Goal: Transaction & Acquisition: Purchase product/service

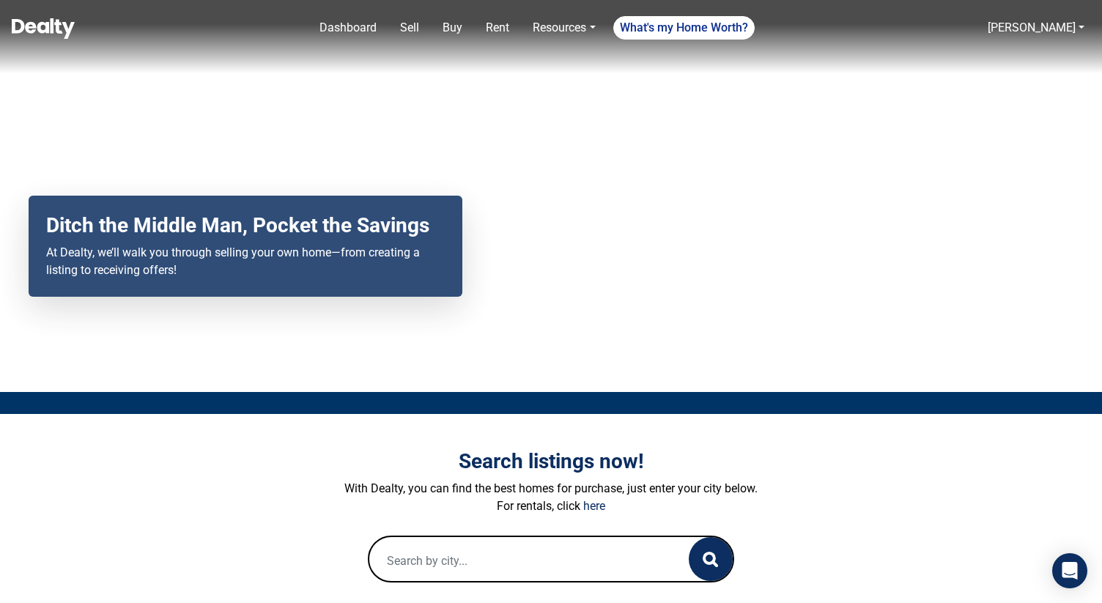
click at [452, 34] on link "Buy" at bounding box center [452, 27] width 31 height 29
click at [456, 26] on link "Buy" at bounding box center [452, 27] width 31 height 29
click at [456, 26] on nav "Dashboard Sell Buy Rent Resources Loan Calculator Loan Options Find an agent Wh…" at bounding box center [551, 36] width 1102 height 73
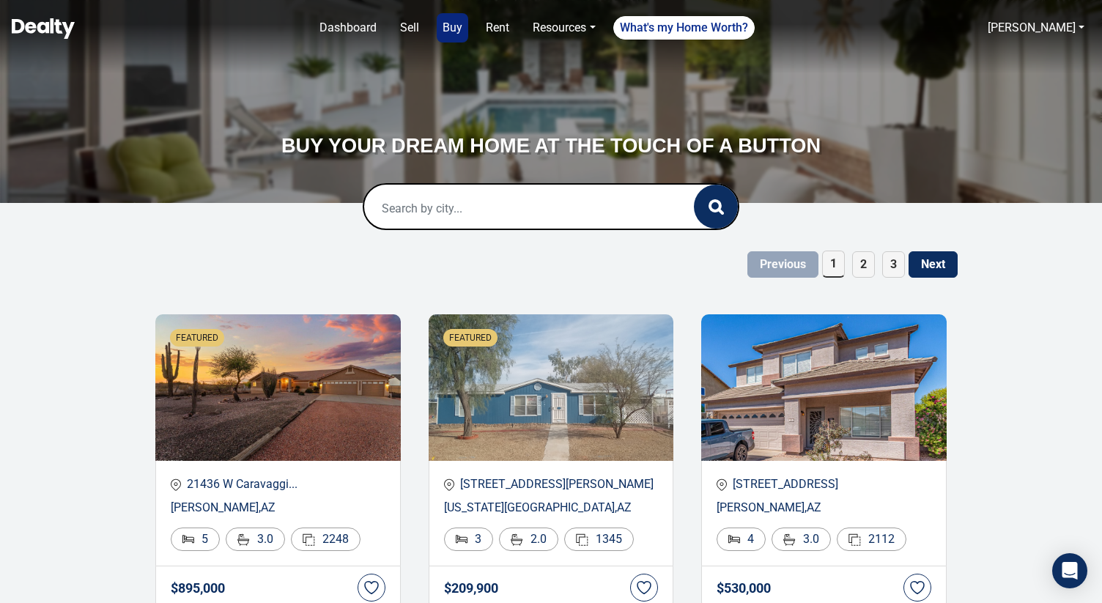
click at [447, 212] on input "text" at bounding box center [514, 208] width 300 height 47
click at [446, 248] on div "[GEOGRAPHIC_DATA], [GEOGRAPHIC_DATA], [GEOGRAPHIC_DATA]" at bounding box center [551, 265] width 351 height 47
type input "[GEOGRAPHIC_DATA], [GEOGRAPHIC_DATA], [GEOGRAPHIC_DATA]"
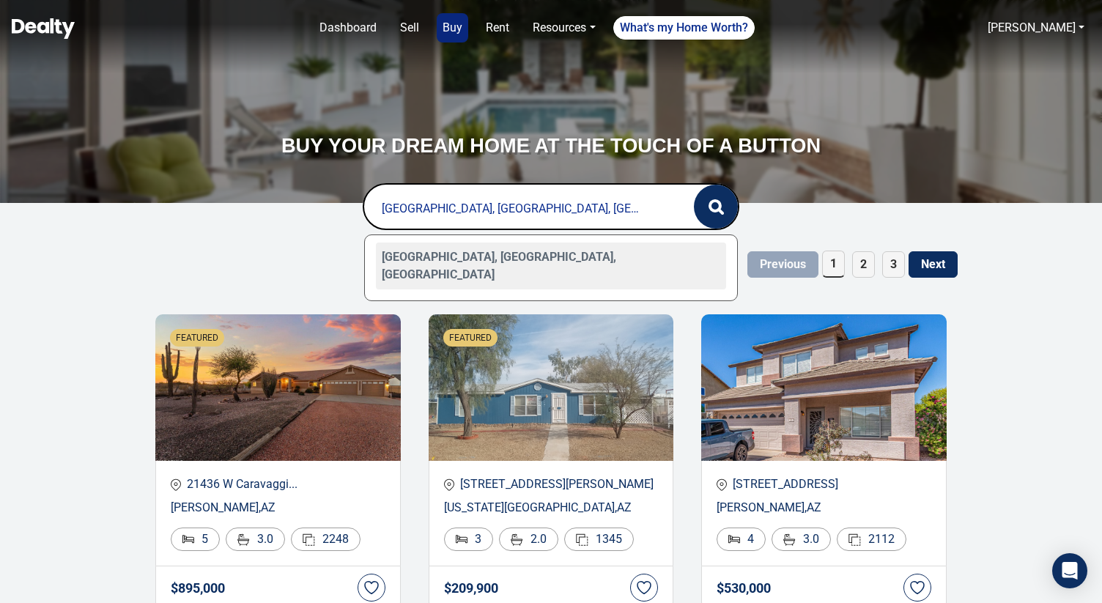
click at [626, 251] on div "Scottsdale, AZ, USA" at bounding box center [551, 265] width 351 height 47
click at [728, 218] on button "button" at bounding box center [716, 207] width 44 height 44
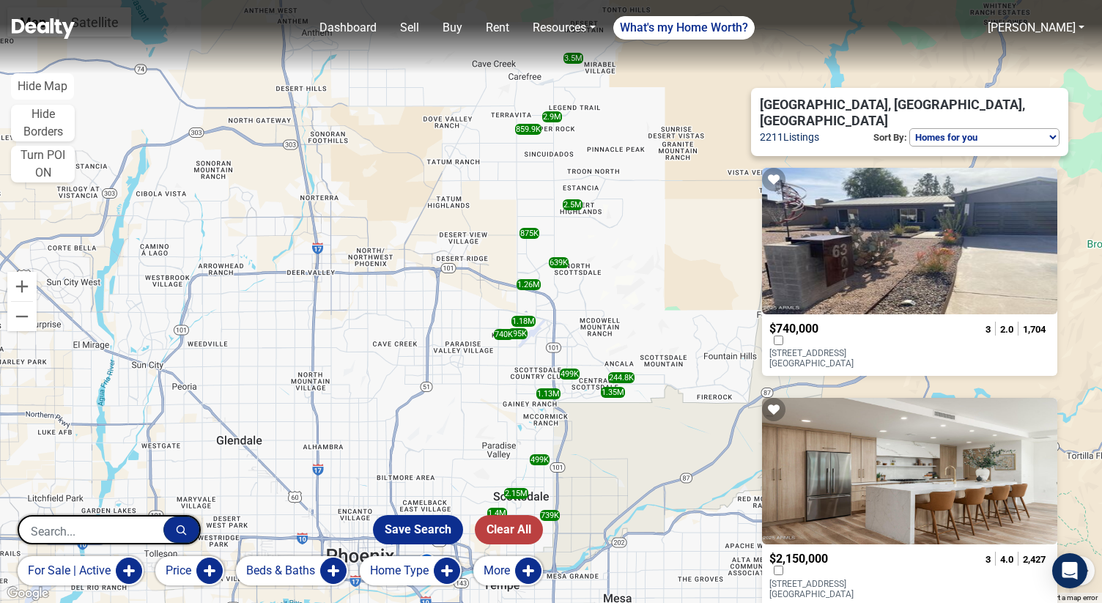
click at [526, 573] on button "More" at bounding box center [508, 570] width 70 height 29
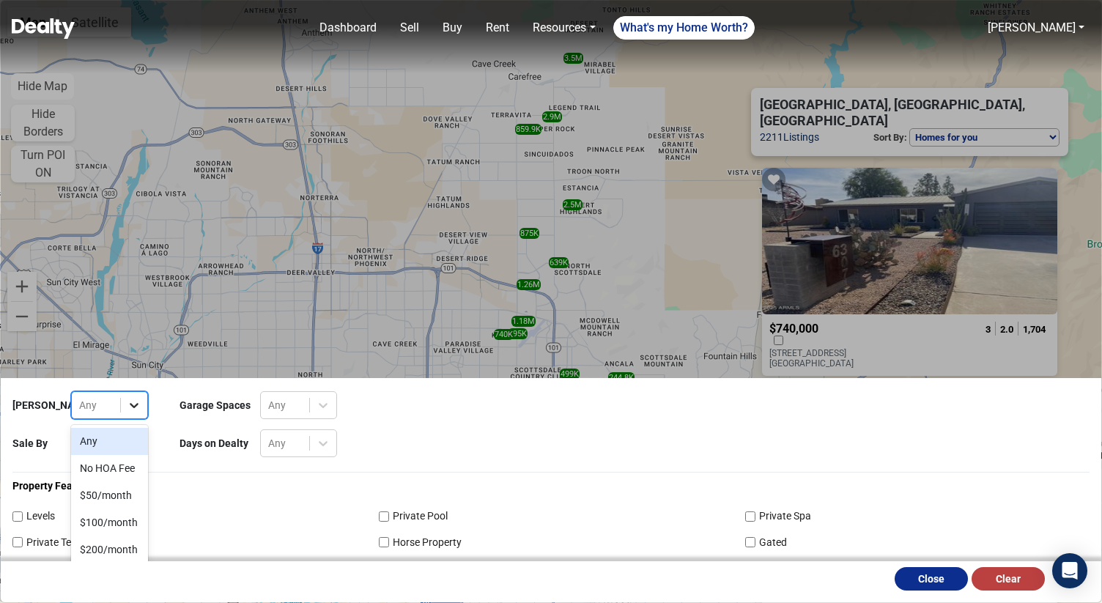
click at [138, 409] on icon at bounding box center [134, 405] width 15 height 15
click at [116, 499] on div "$50/month" at bounding box center [109, 495] width 77 height 27
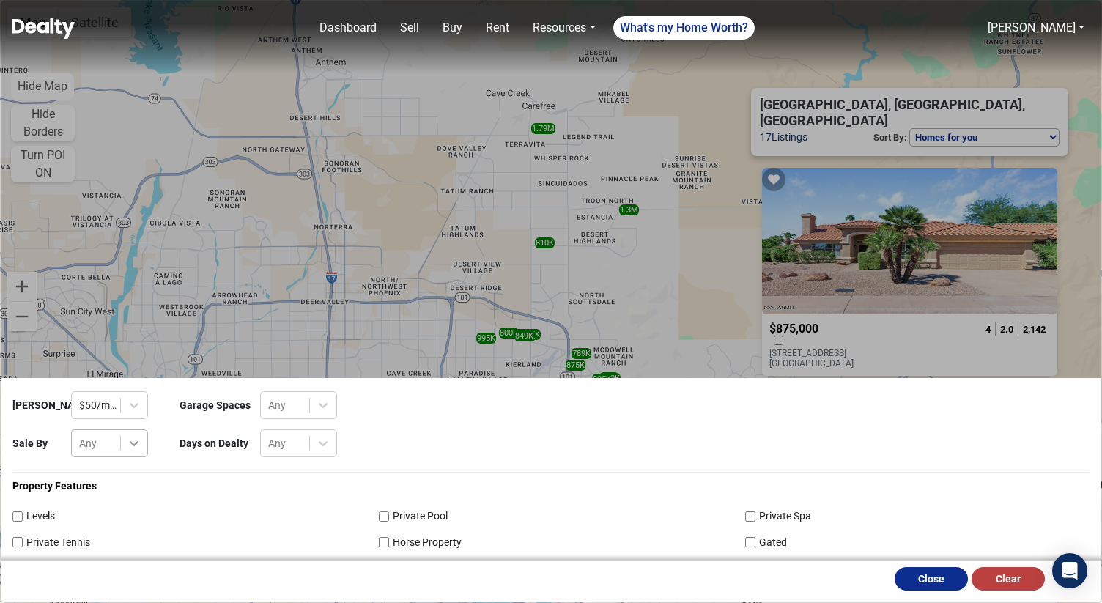
click at [132, 442] on icon at bounding box center [134, 443] width 9 height 5
click at [115, 543] on div "Home Owner" at bounding box center [109, 533] width 77 height 27
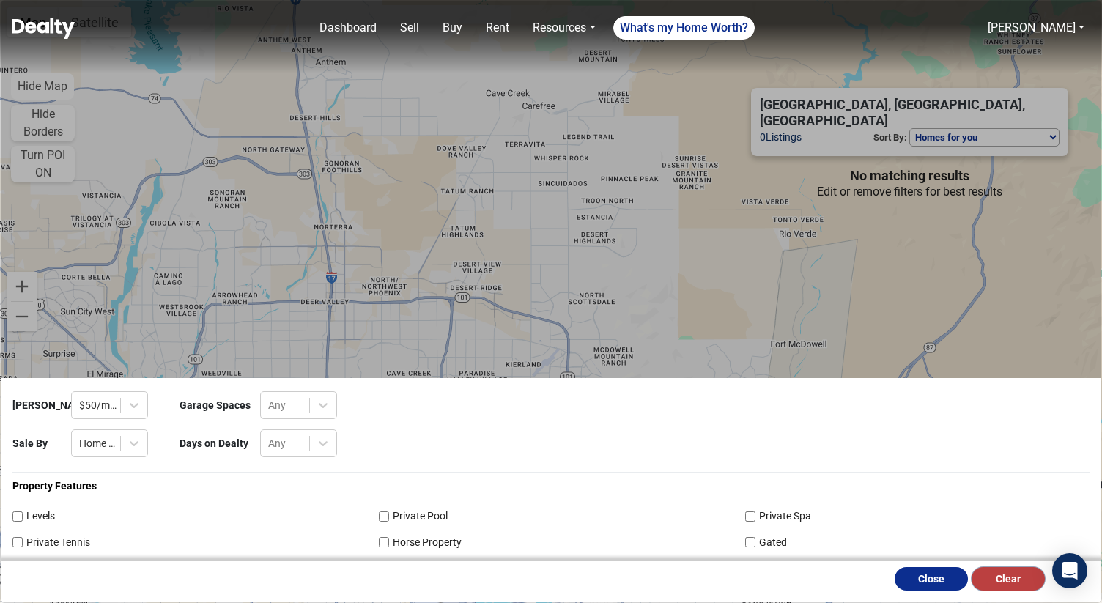
click at [1028, 580] on button "Clear" at bounding box center [1007, 578] width 73 height 23
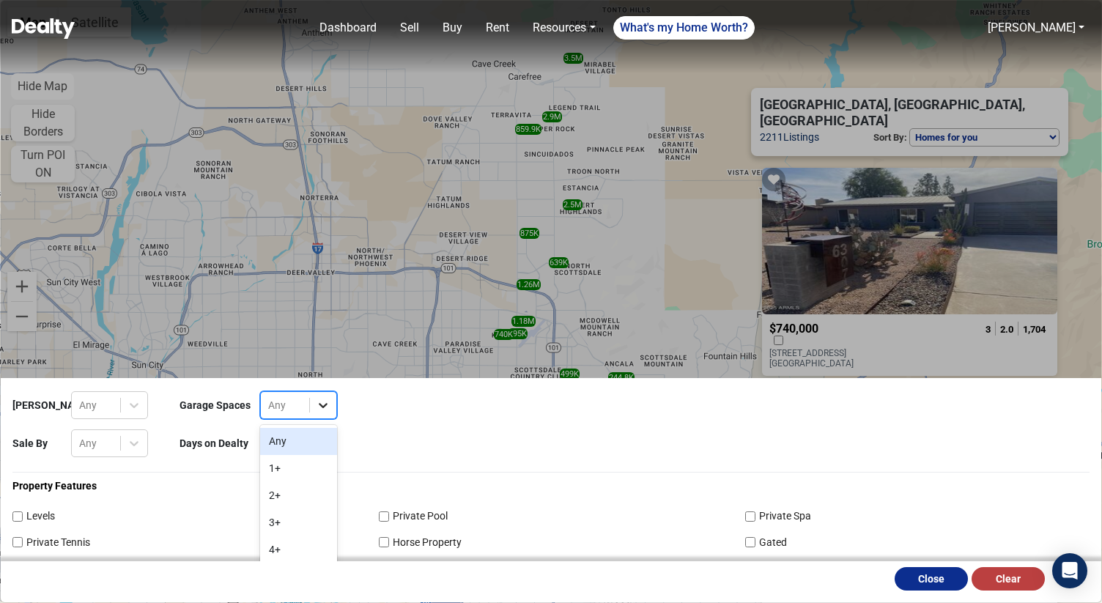
click at [327, 405] on icon at bounding box center [323, 405] width 15 height 15
click at [291, 501] on div "2+" at bounding box center [298, 495] width 77 height 27
